Goal: Information Seeking & Learning: Learn about a topic

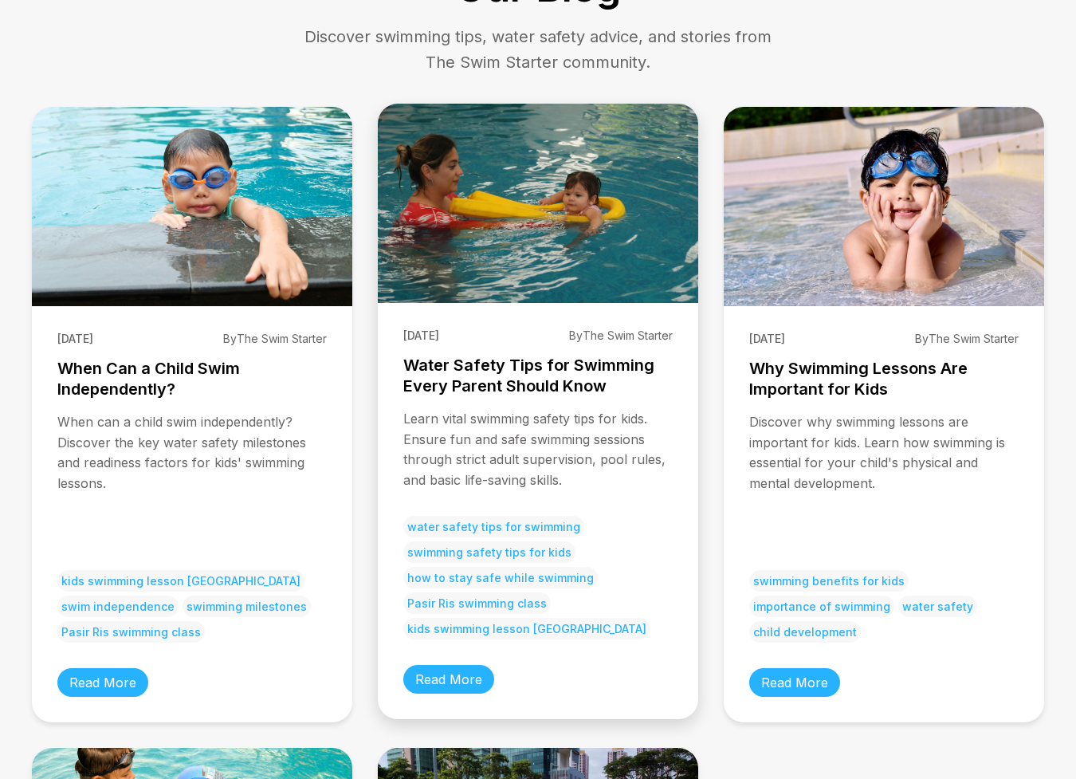
scroll to position [383, 0]
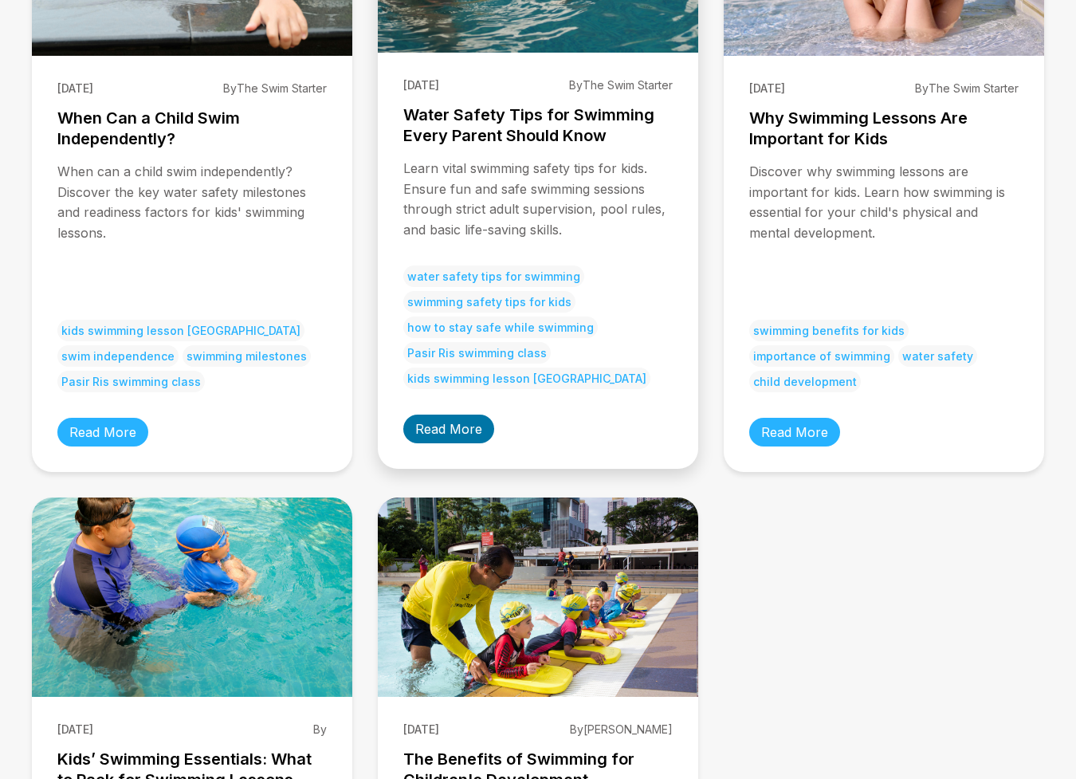
click at [454, 430] on link "Read More" at bounding box center [448, 429] width 91 height 29
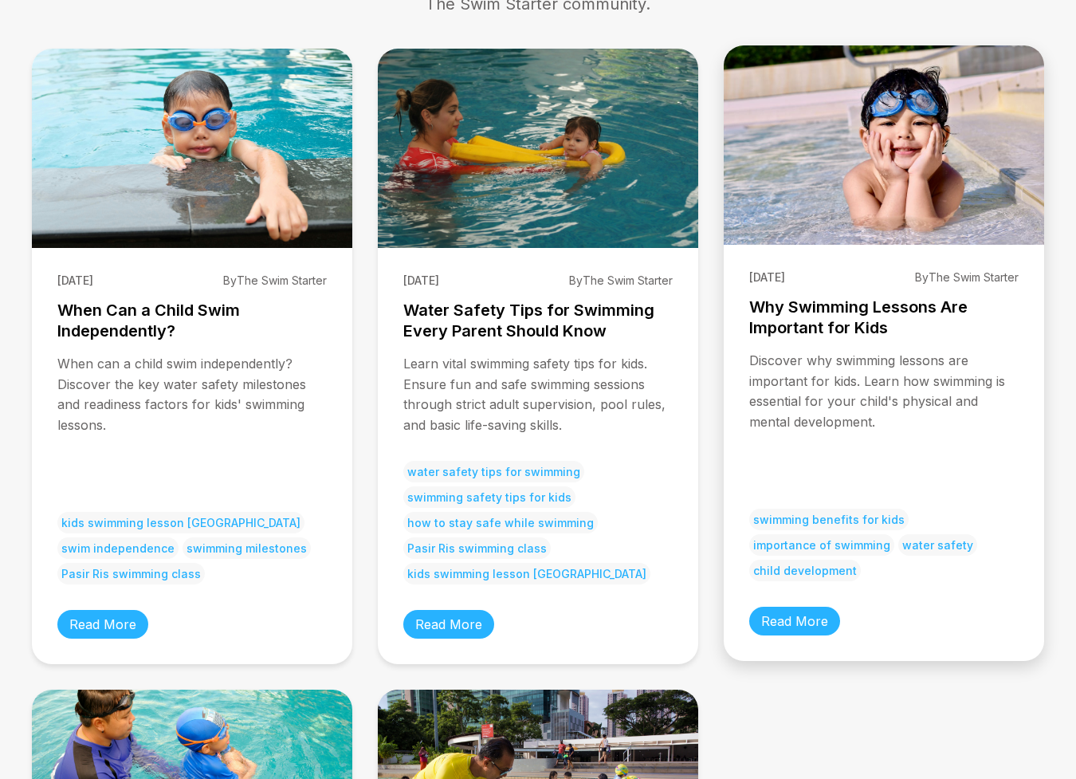
scroll to position [224, 0]
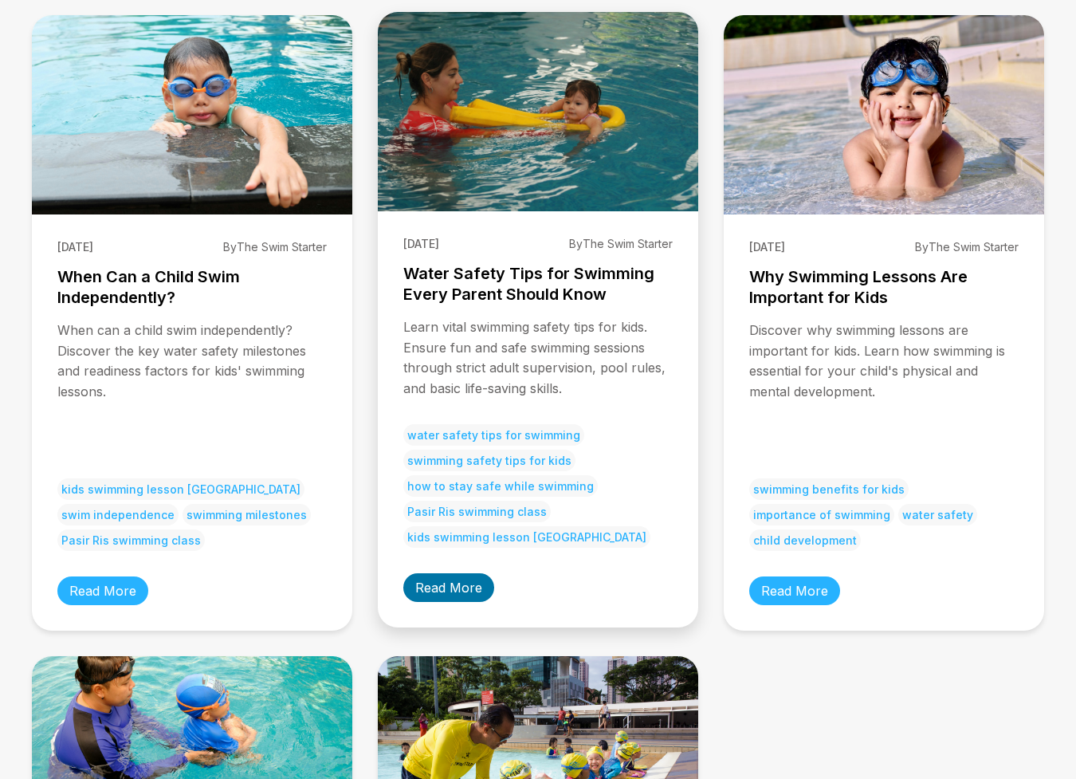
click at [450, 580] on link "Read More" at bounding box center [448, 587] width 91 height 29
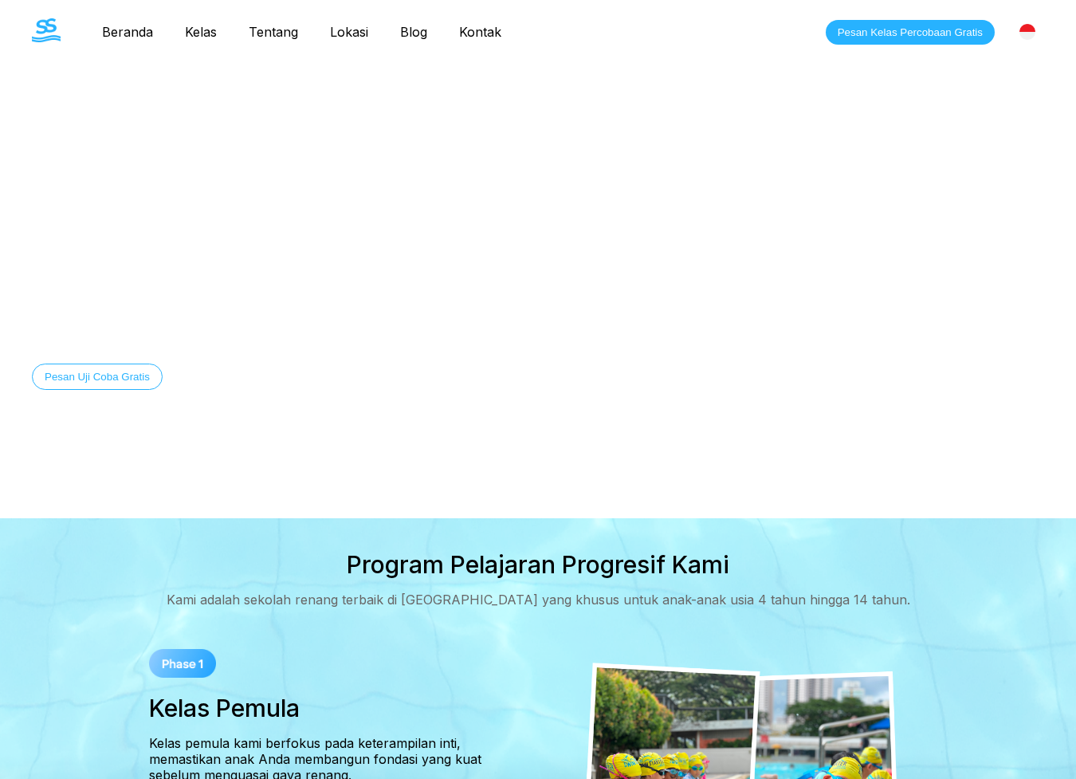
click at [413, 29] on link "Blog" at bounding box center [413, 32] width 59 height 16
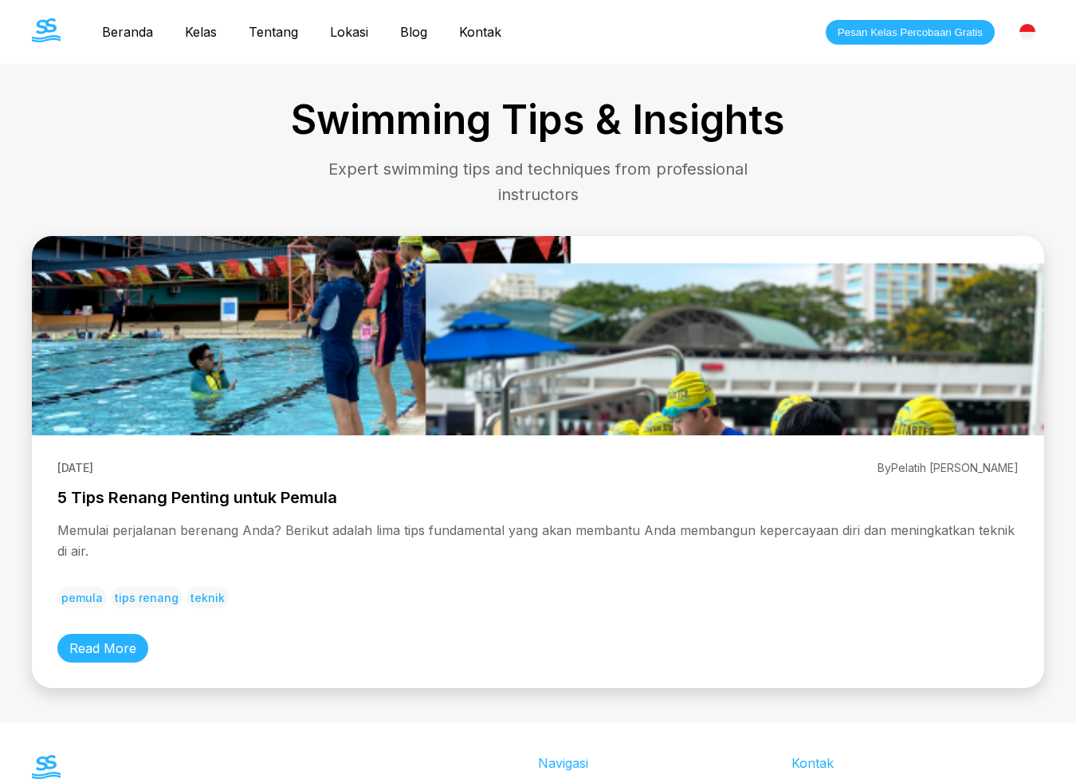
click at [304, 437] on div "01/08/2024 By Pelatih Sarah 5 Tips Renang Penting untuk Pemula Memulai perjalan…" at bounding box center [538, 561] width 1013 height 253
click at [109, 649] on link "Read More" at bounding box center [102, 648] width 91 height 29
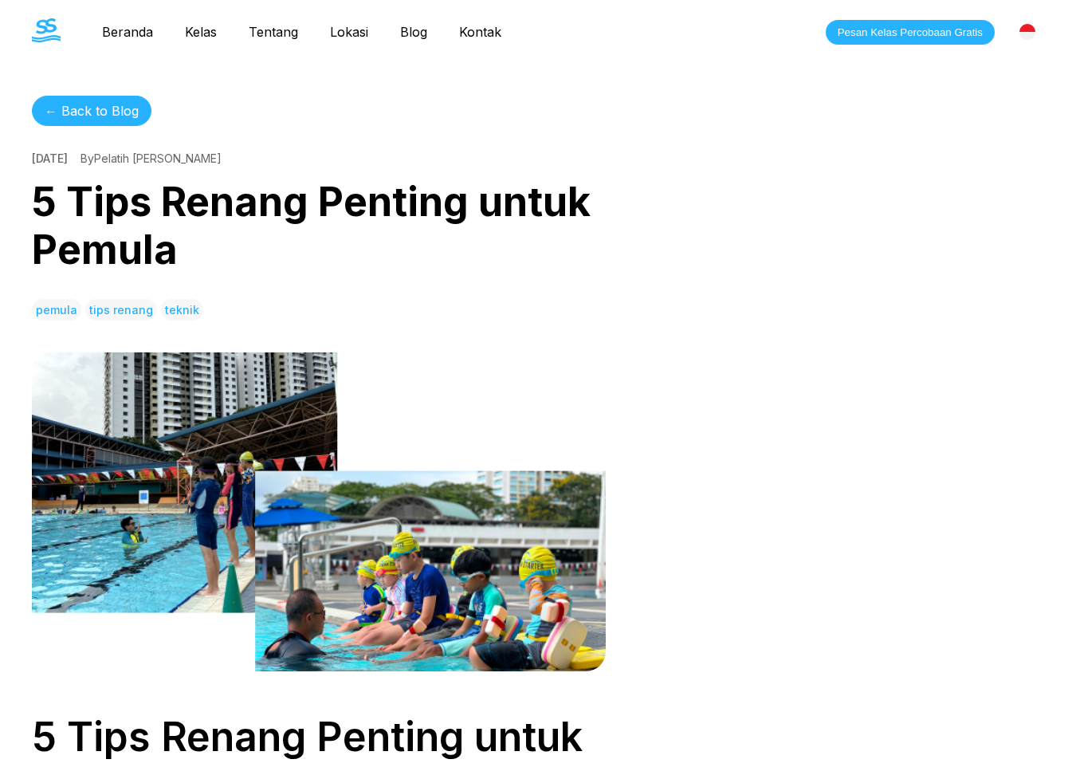
click at [66, 102] on link "← Back to Blog" at bounding box center [92, 111] width 120 height 30
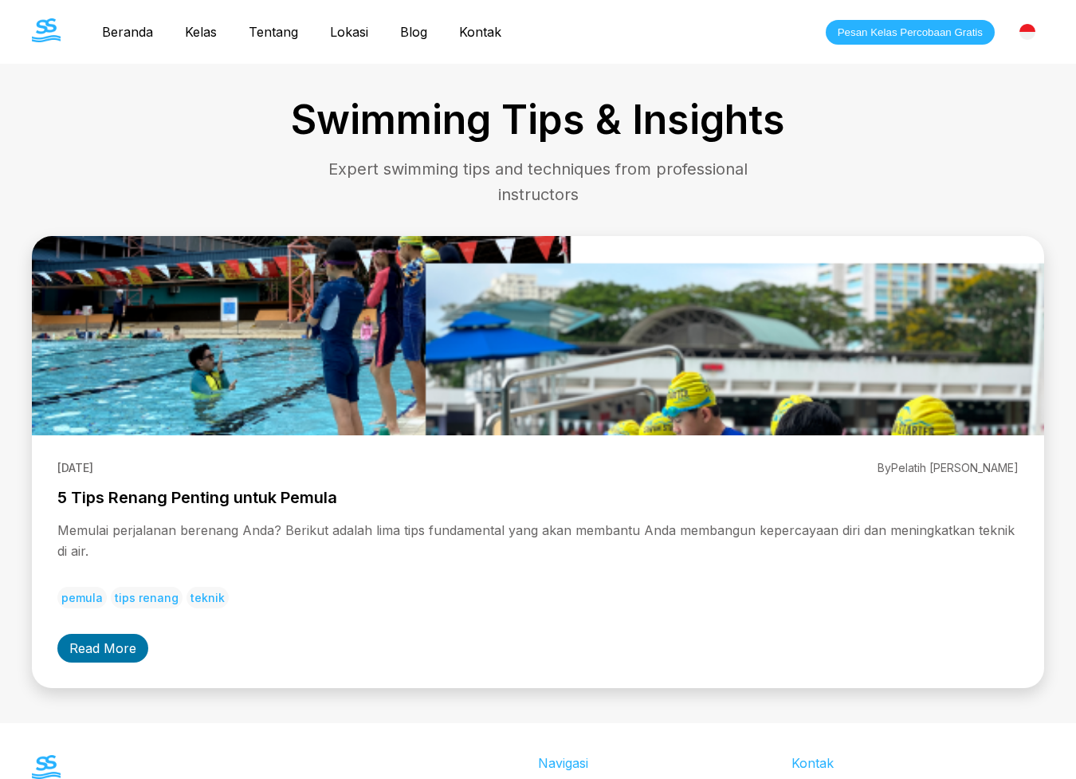
click at [112, 645] on link "Read More" at bounding box center [102, 648] width 91 height 29
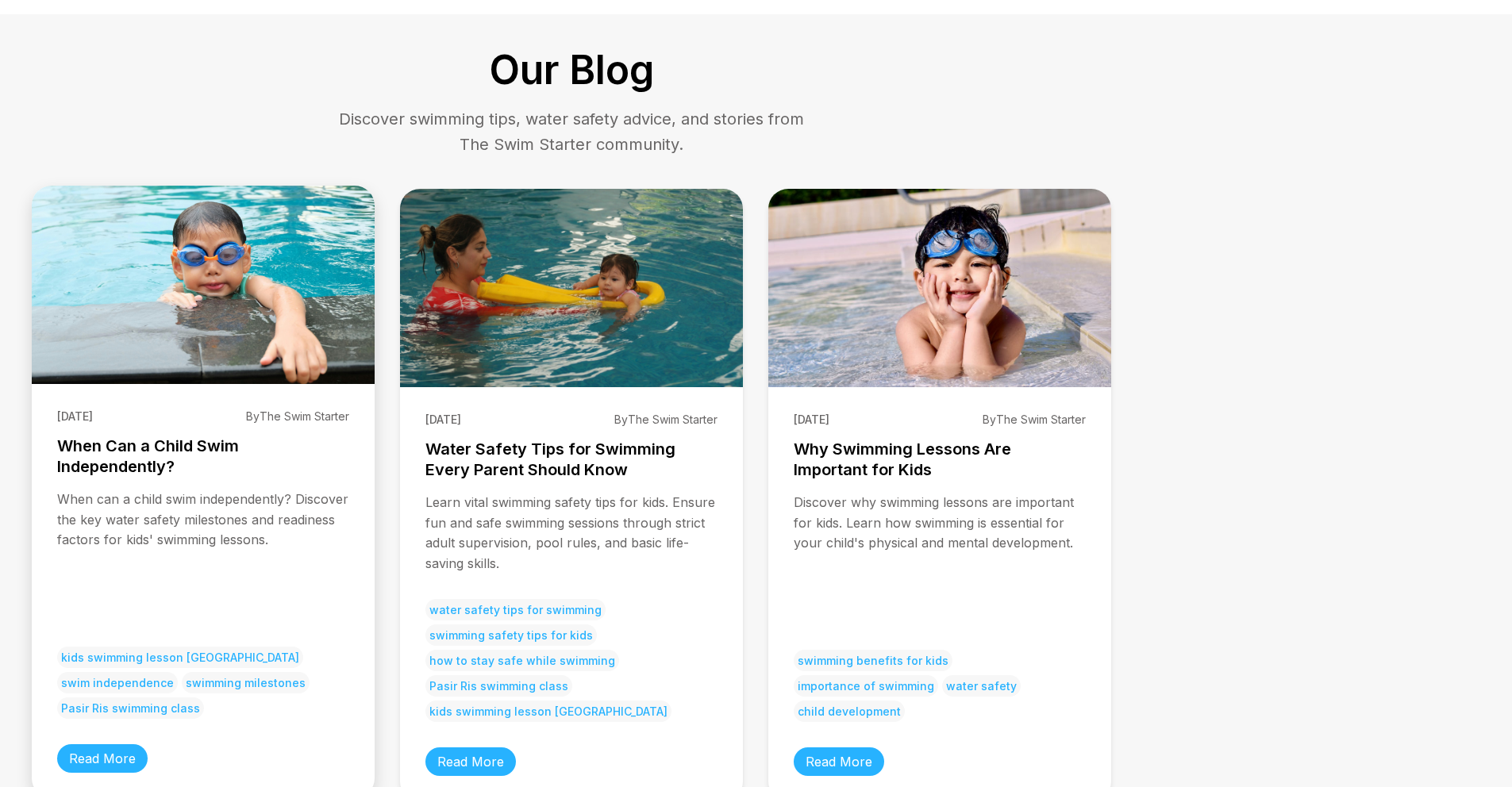
scroll to position [52, 0]
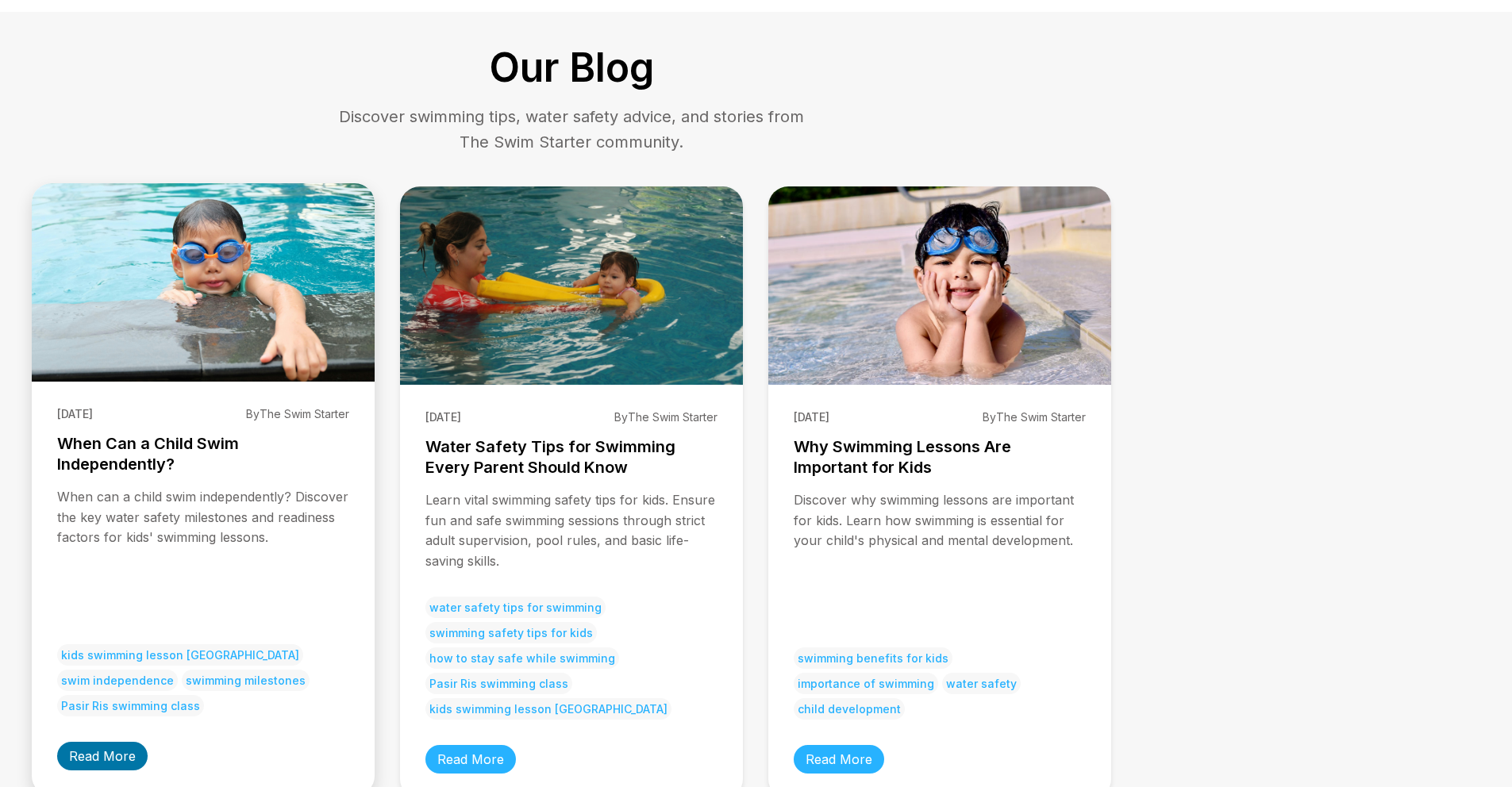
click at [107, 746] on link "Read More" at bounding box center [102, 755] width 91 height 29
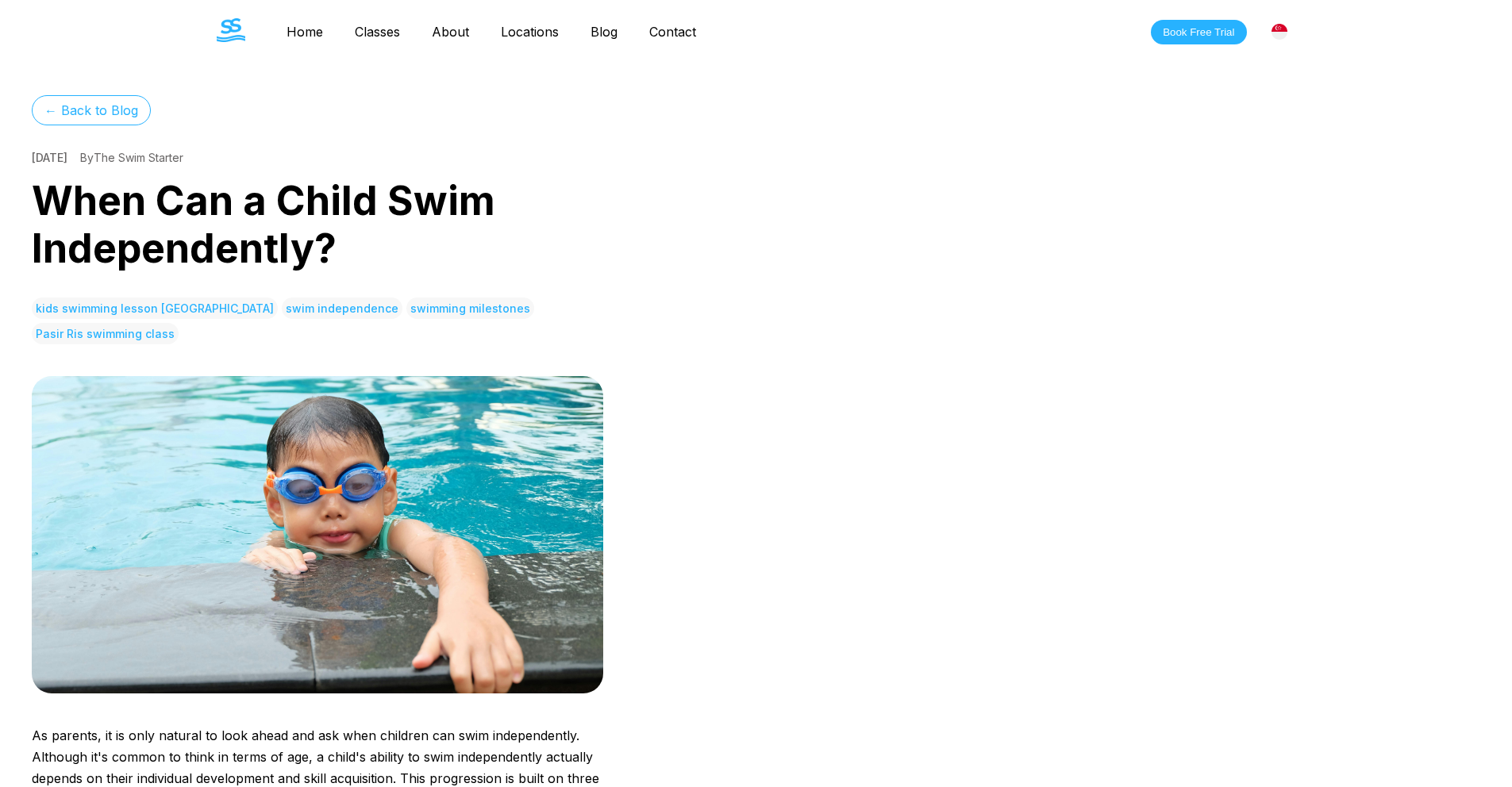
click at [88, 104] on link "← Back to Blog" at bounding box center [92, 110] width 119 height 30
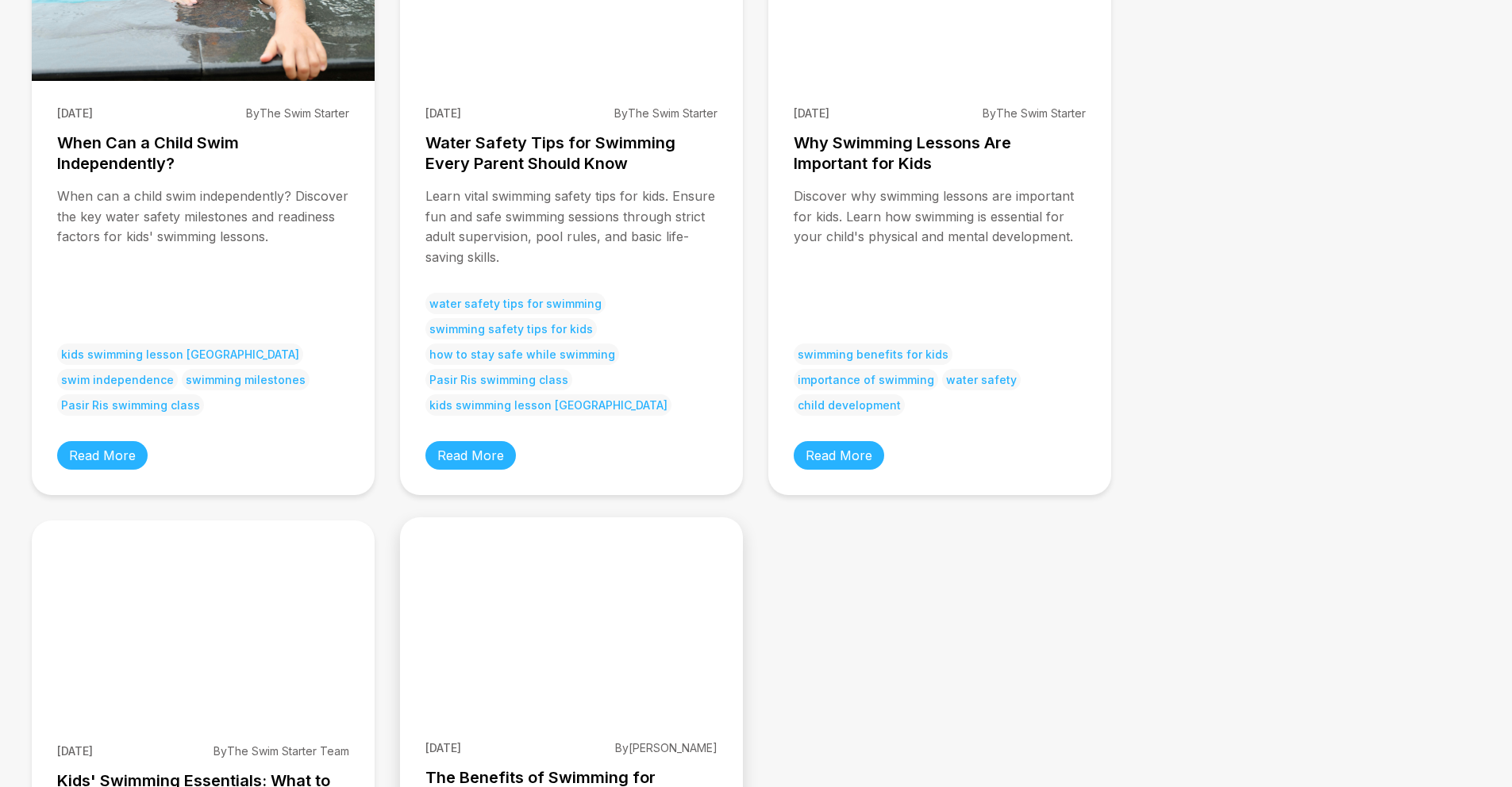
scroll to position [492, 0]
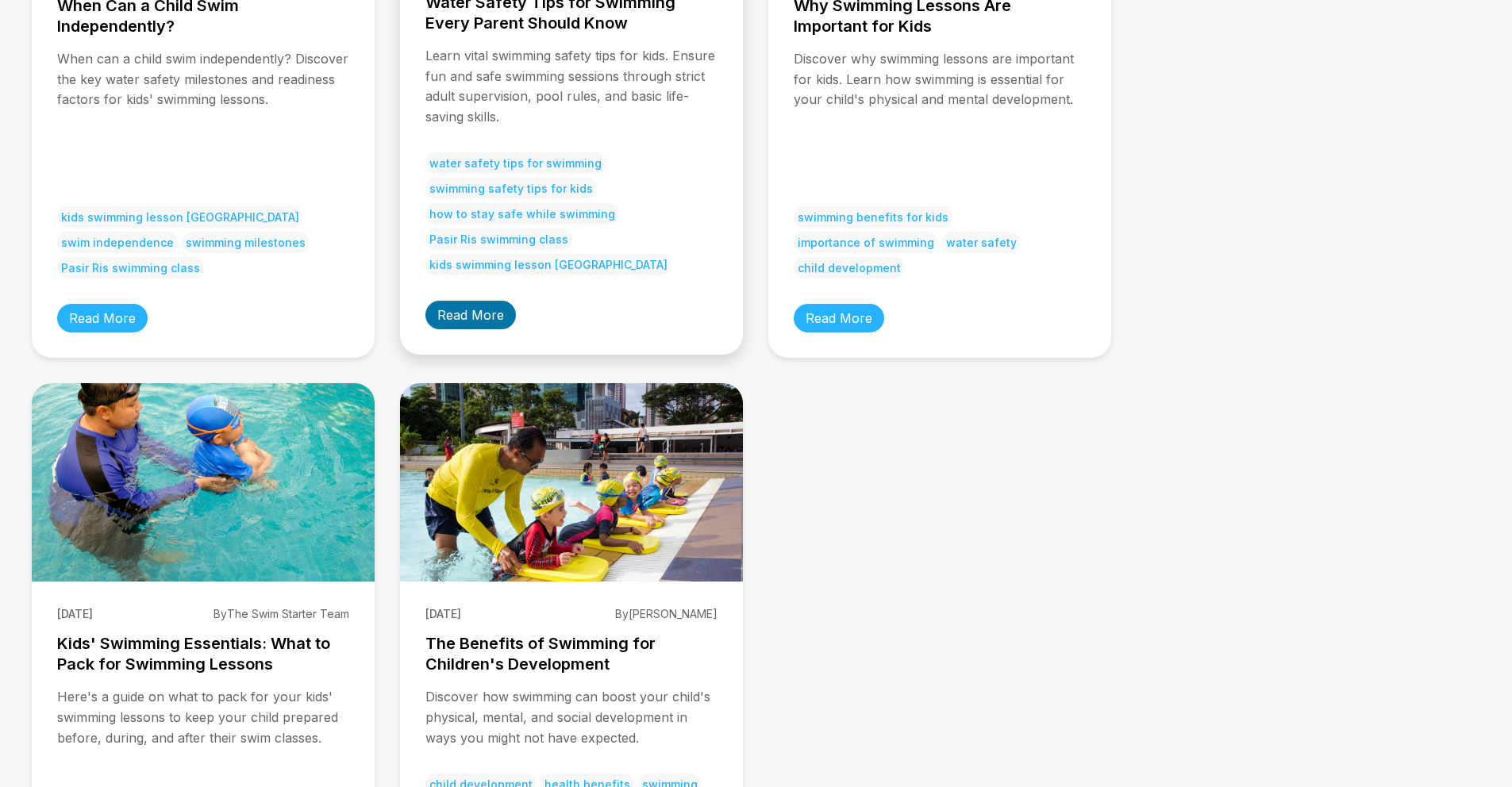
click at [484, 311] on link "Read More" at bounding box center [470, 314] width 91 height 29
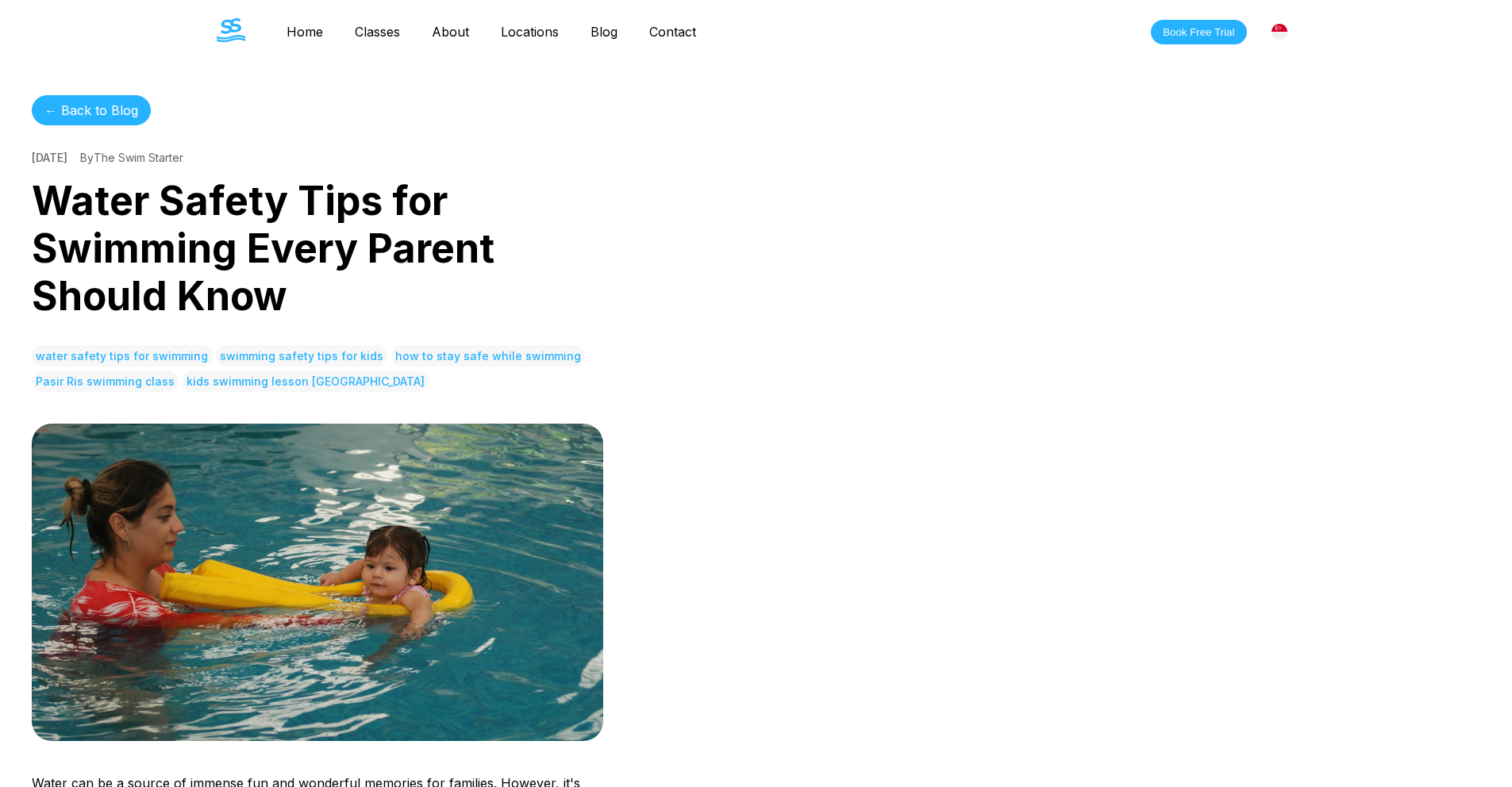
click at [88, 98] on link "← Back to Blog" at bounding box center [92, 110] width 119 height 30
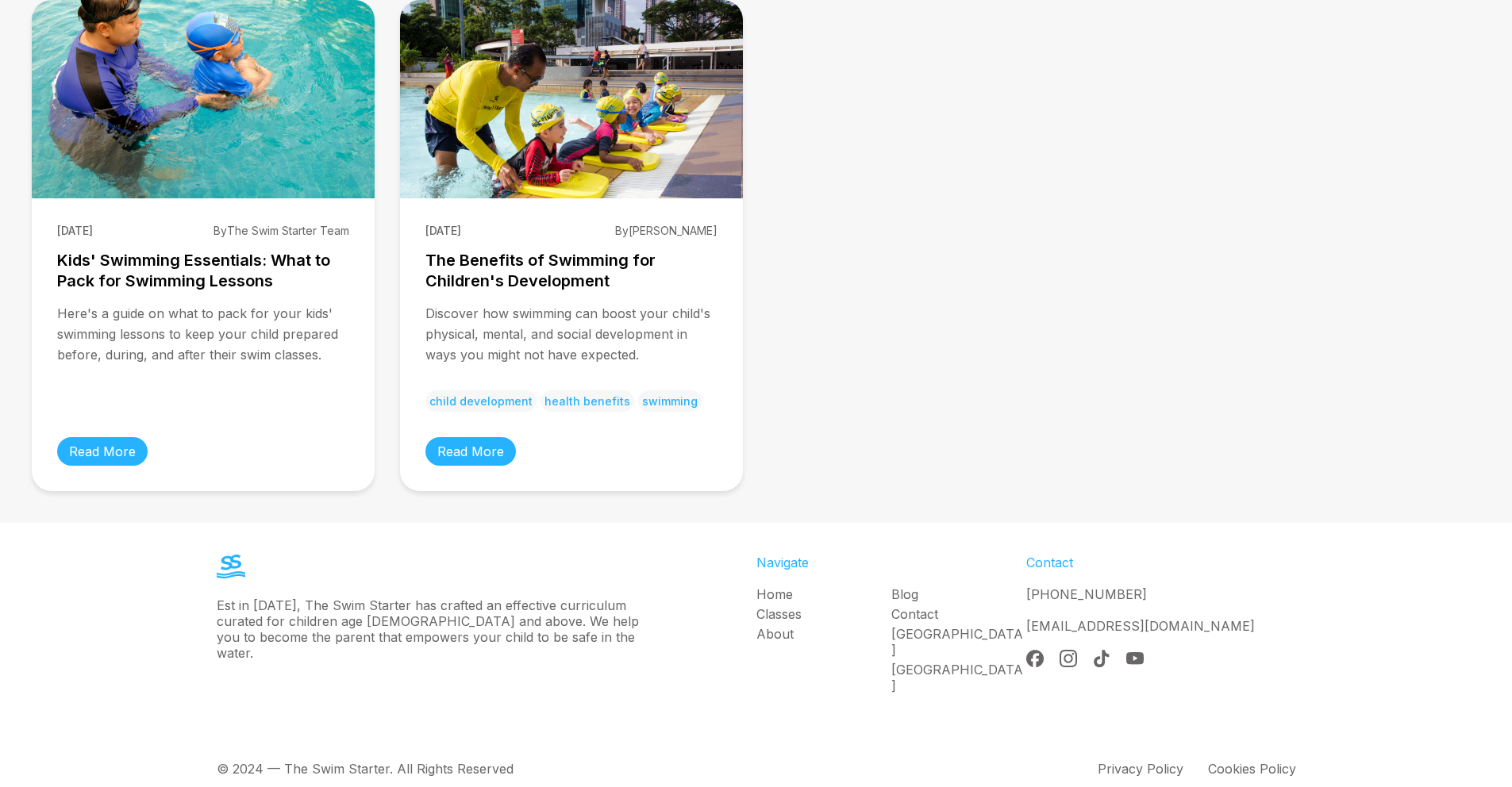
scroll to position [869, 0]
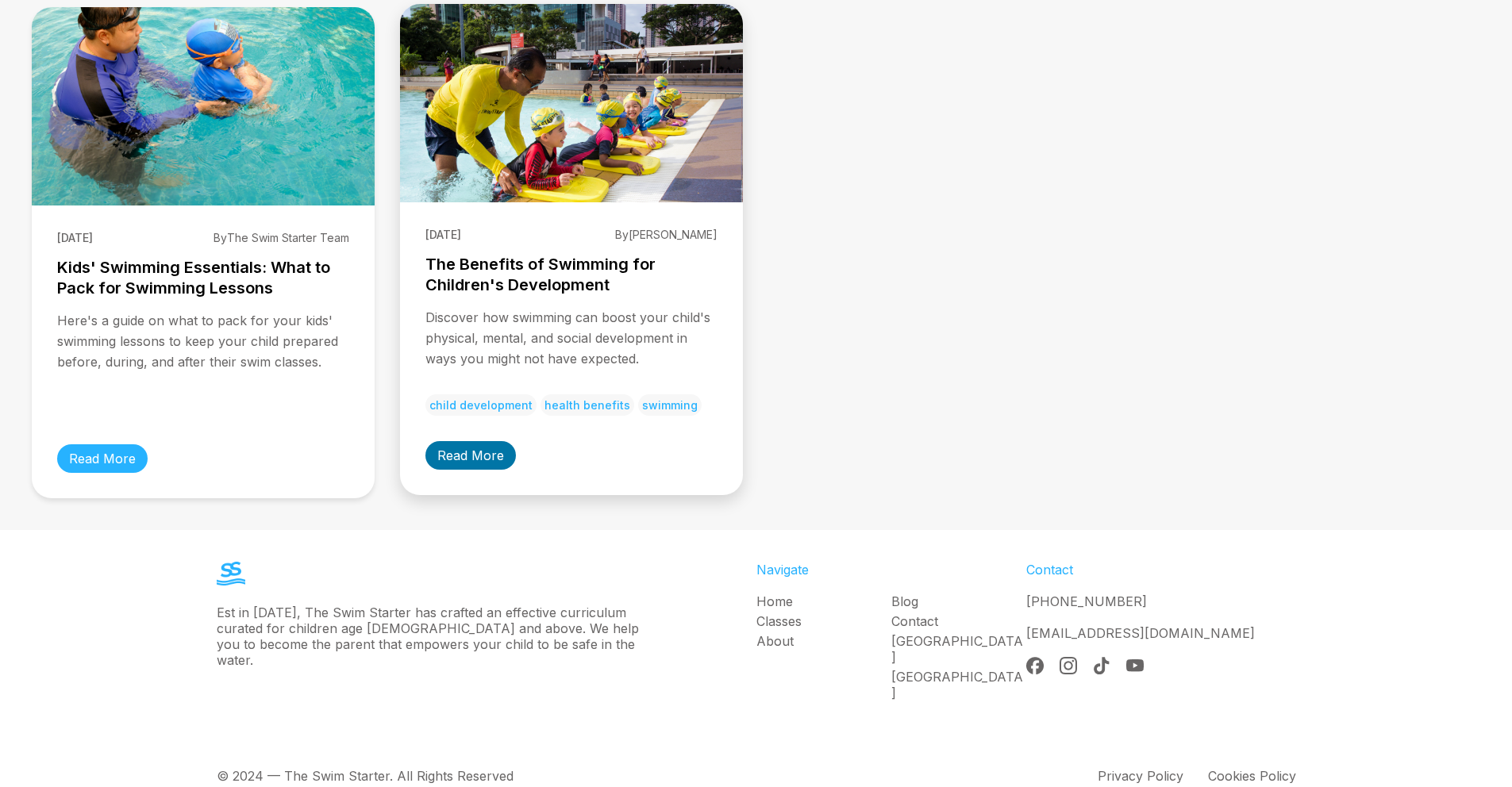
click at [471, 468] on link "Read More" at bounding box center [470, 455] width 91 height 29
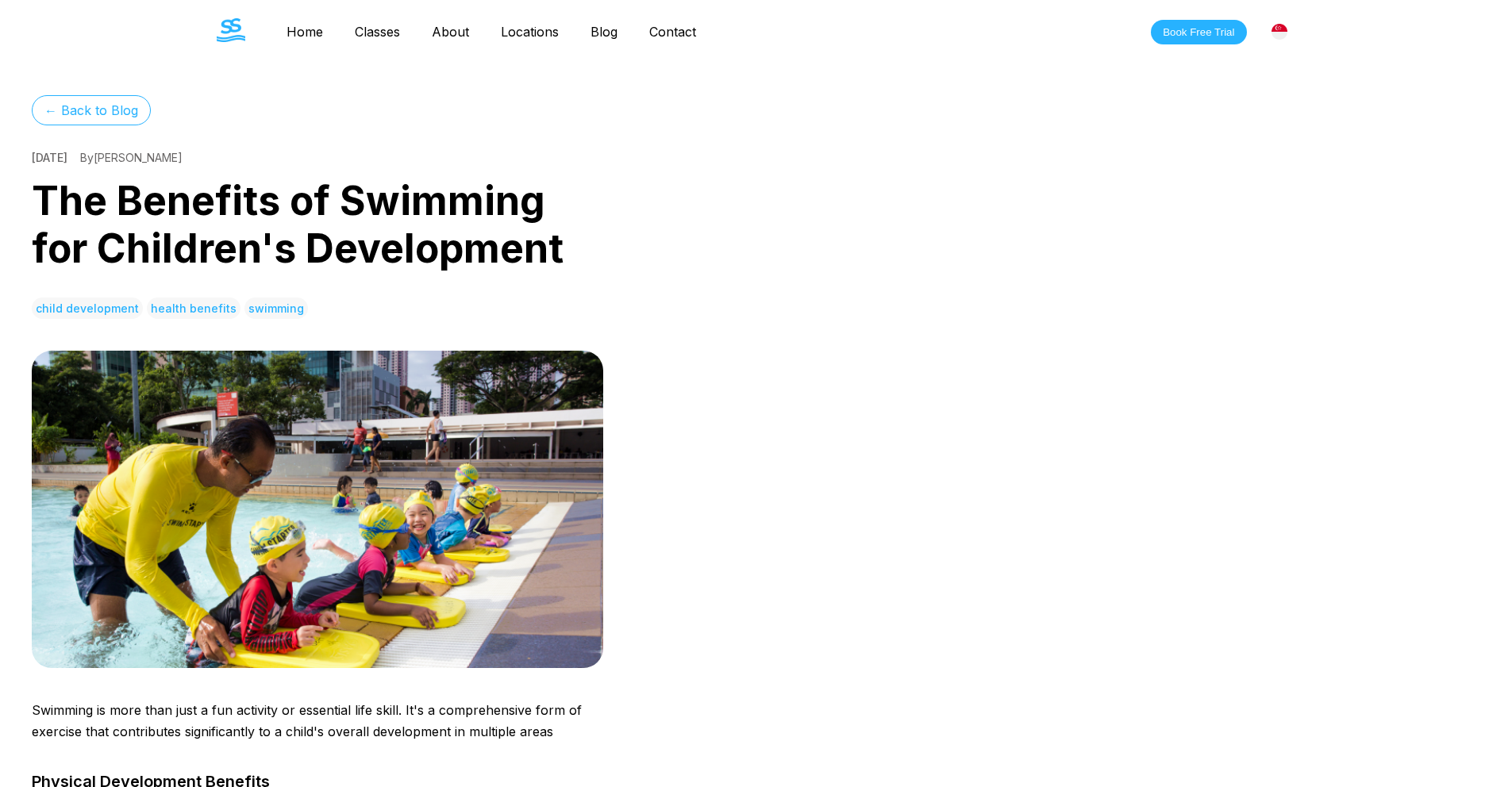
drag, startPoint x: 691, startPoint y: 229, endPoint x: 315, endPoint y: 221, distance: 376.1
click at [254, 199] on h1 "The Benefits of Swimming for Children's Development" at bounding box center [318, 225] width 571 height 96
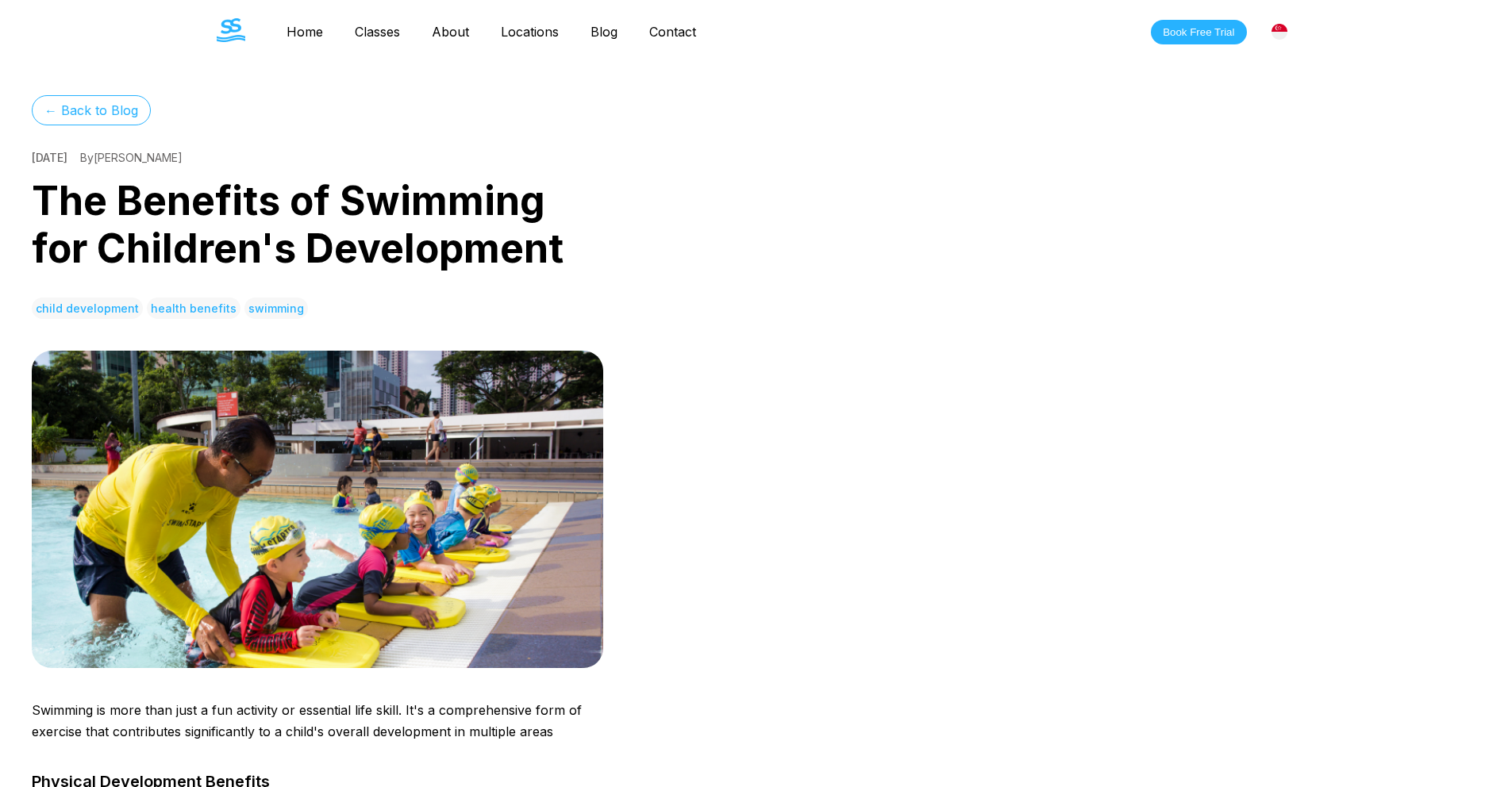
click at [255, 199] on h1 "The Benefits of Swimming for Children's Development" at bounding box center [318, 225] width 571 height 96
